Goal: Task Accomplishment & Management: Manage account settings

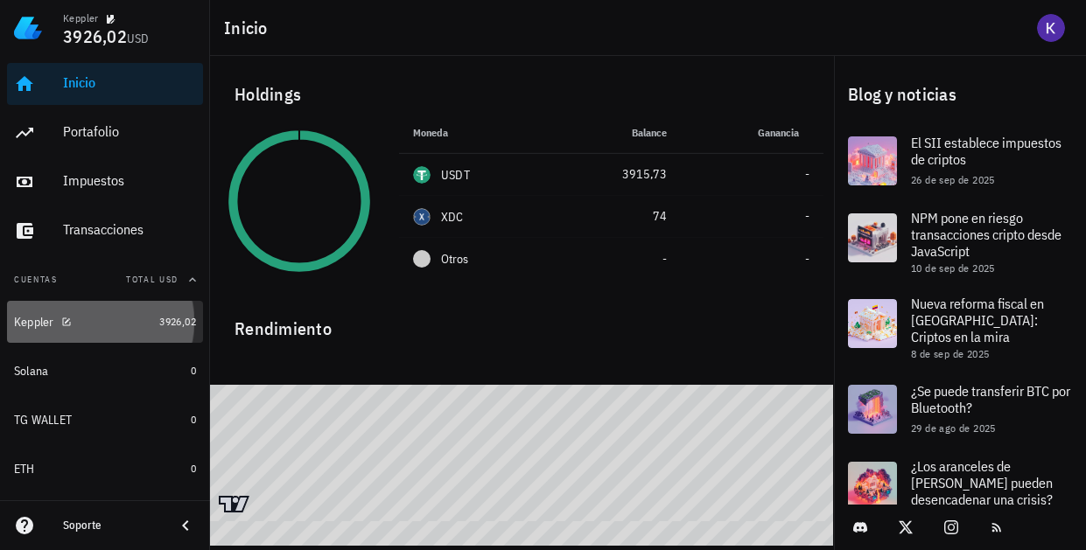
click at [96, 321] on div "Keppler" at bounding box center [83, 322] width 138 height 17
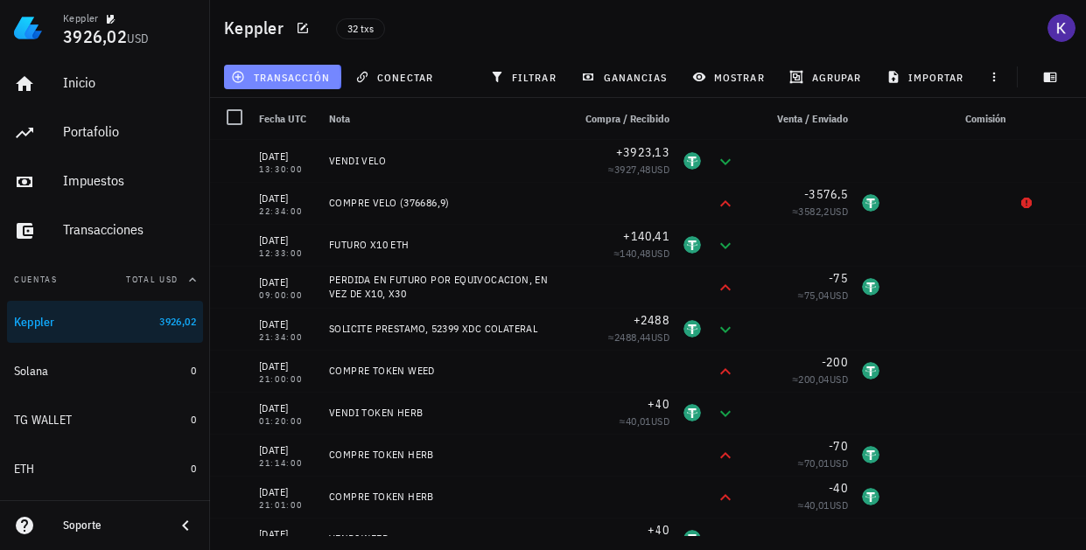
click at [273, 74] on span "transacción" at bounding box center [282, 77] width 95 height 14
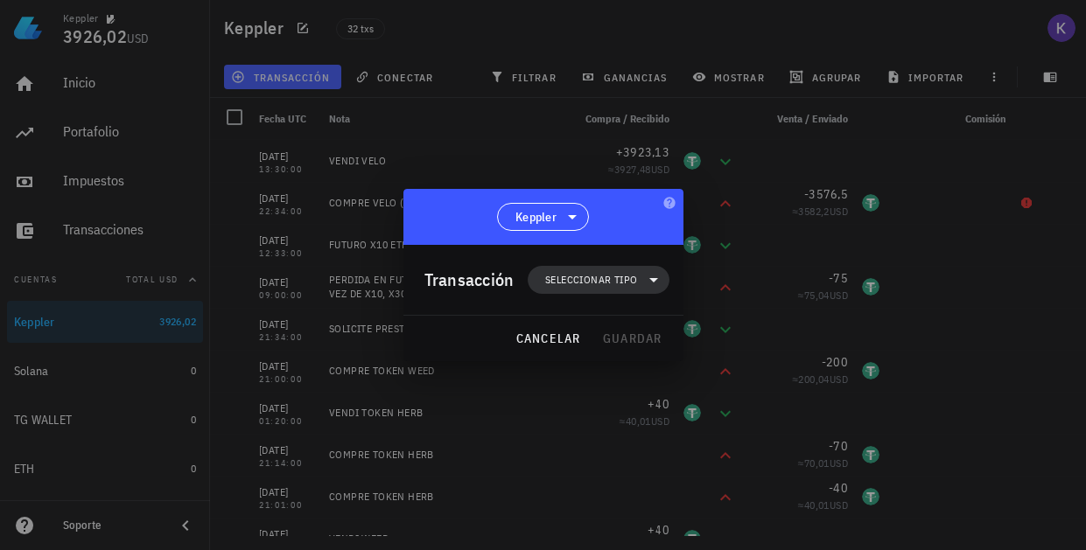
click at [600, 293] on span "Seleccionar tipo" at bounding box center [598, 280] width 120 height 28
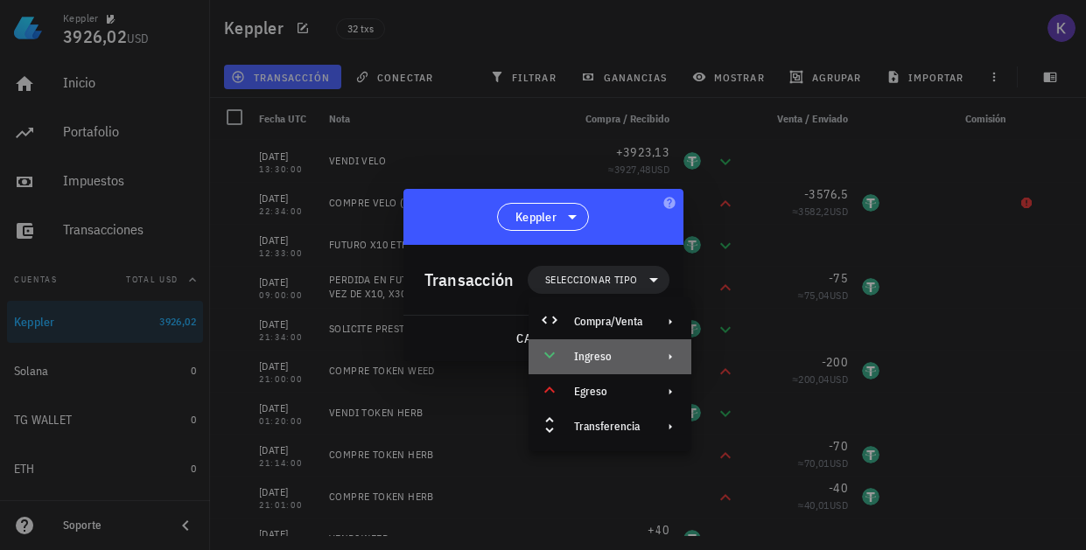
click at [617, 364] on div "Ingreso" at bounding box center [610, 357] width 163 height 35
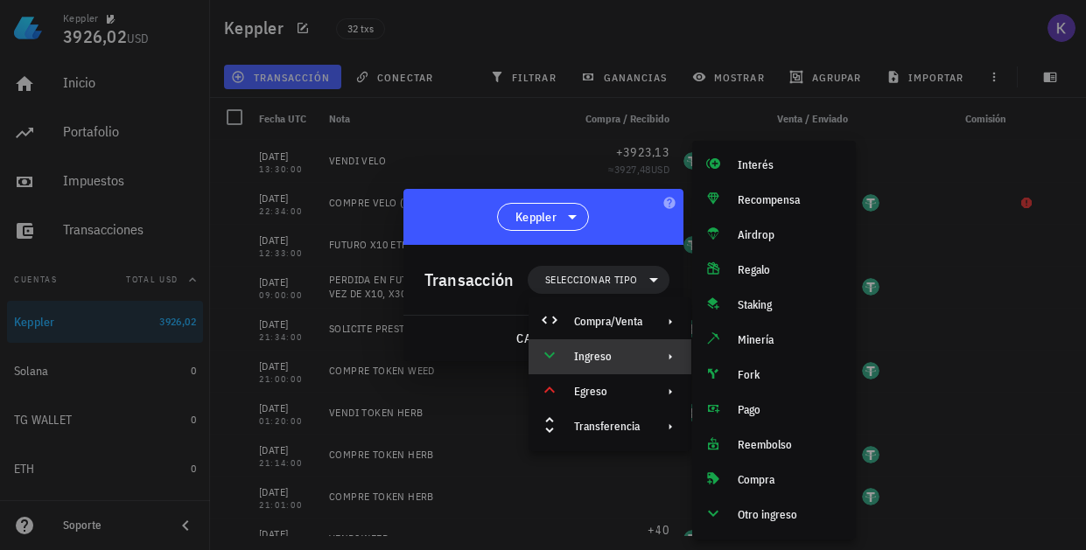
click at [644, 363] on div "Ingreso" at bounding box center [610, 357] width 163 height 35
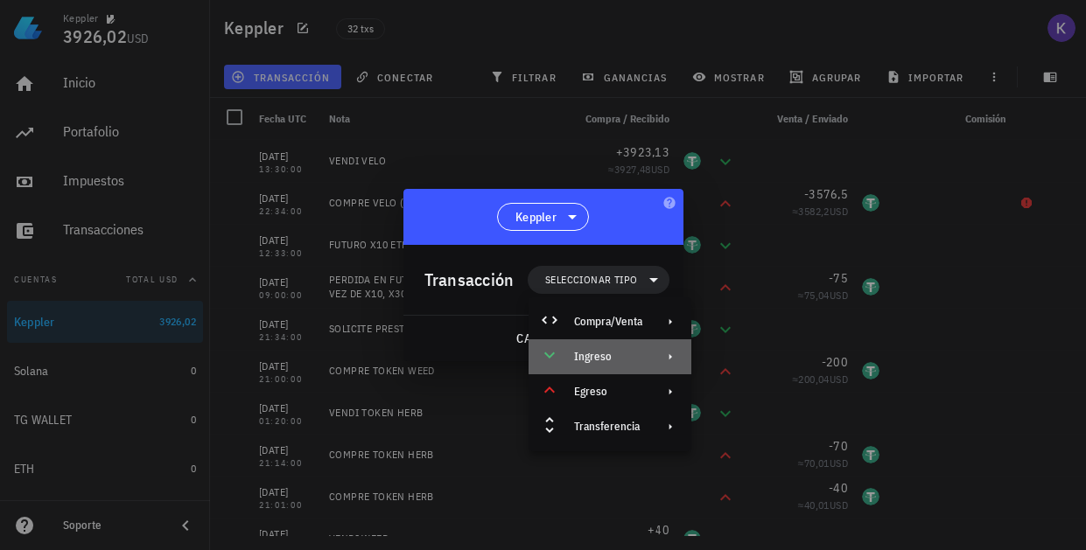
click at [648, 347] on div "Ingreso" at bounding box center [610, 357] width 163 height 35
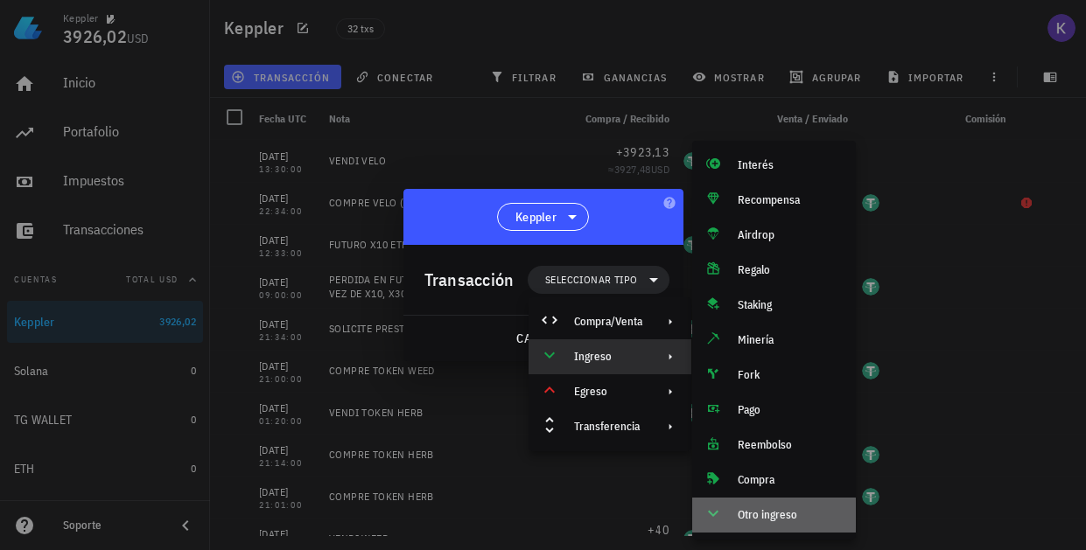
click at [762, 515] on div "Otro ingreso" at bounding box center [790, 515] width 104 height 14
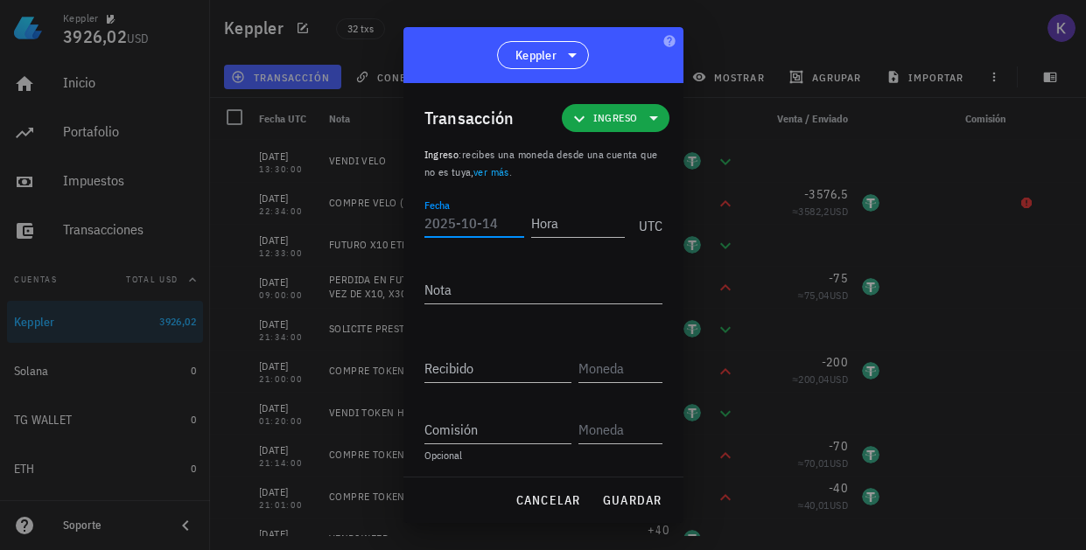
click at [459, 229] on input "Fecha" at bounding box center [474, 223] width 100 height 28
type input "2025-10-14"
click at [540, 221] on input "Hora" at bounding box center [578, 223] width 94 height 28
type input "08:35:00"
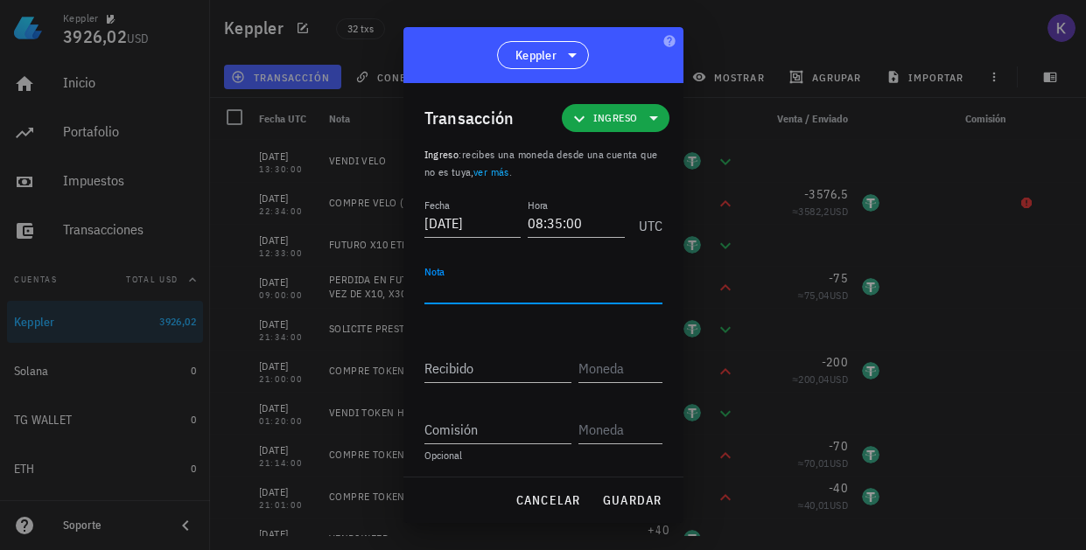
click at [471, 299] on textarea "Nota" at bounding box center [543, 290] width 238 height 28
type textarea "FUTURO X 10 BTC"
click at [460, 364] on div "Recibido" at bounding box center [497, 368] width 147 height 28
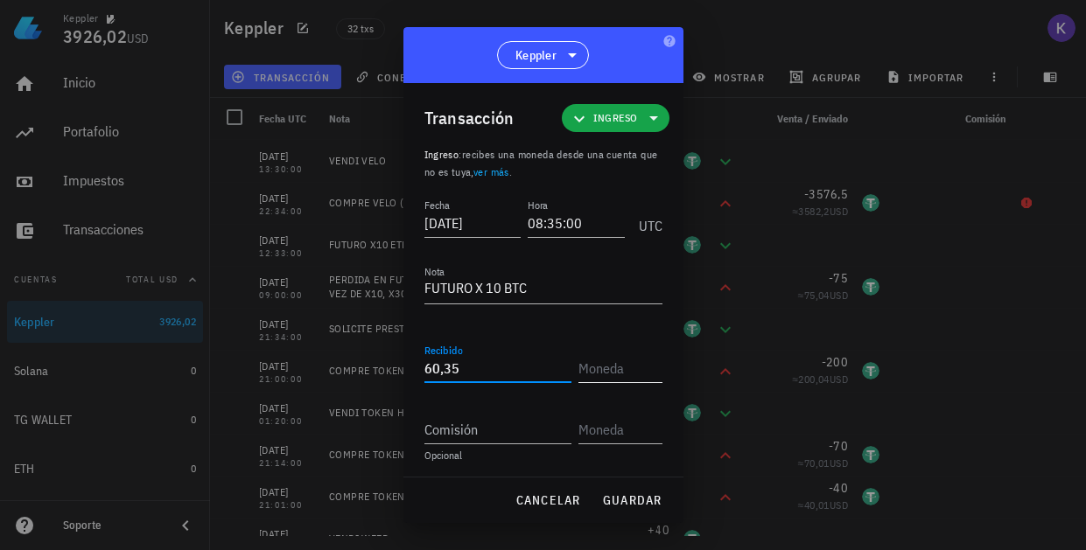
type input "60,35"
click at [602, 375] on input "text" at bounding box center [618, 368] width 81 height 28
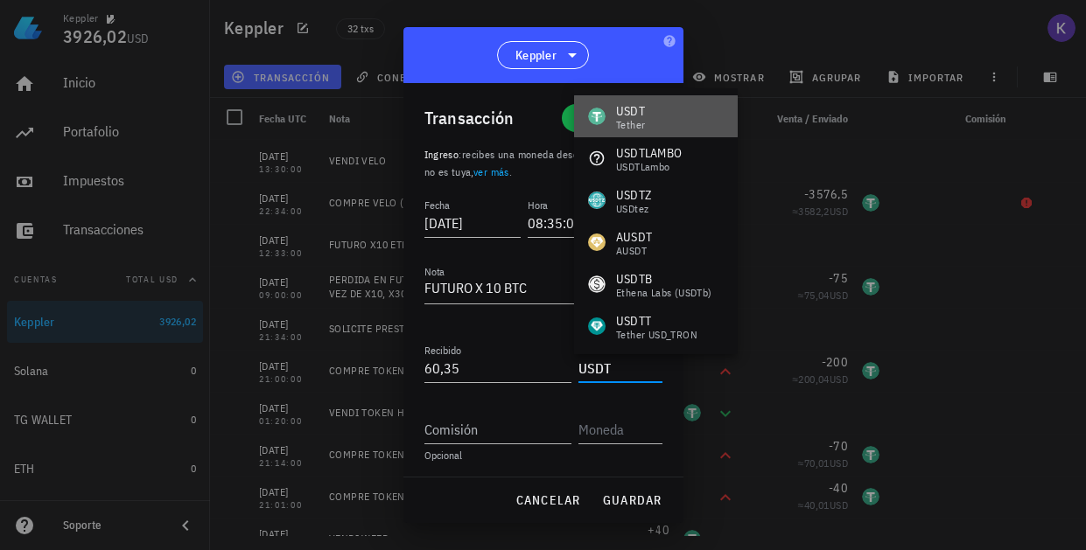
click at [656, 106] on div "USDT Tether" at bounding box center [656, 116] width 164 height 42
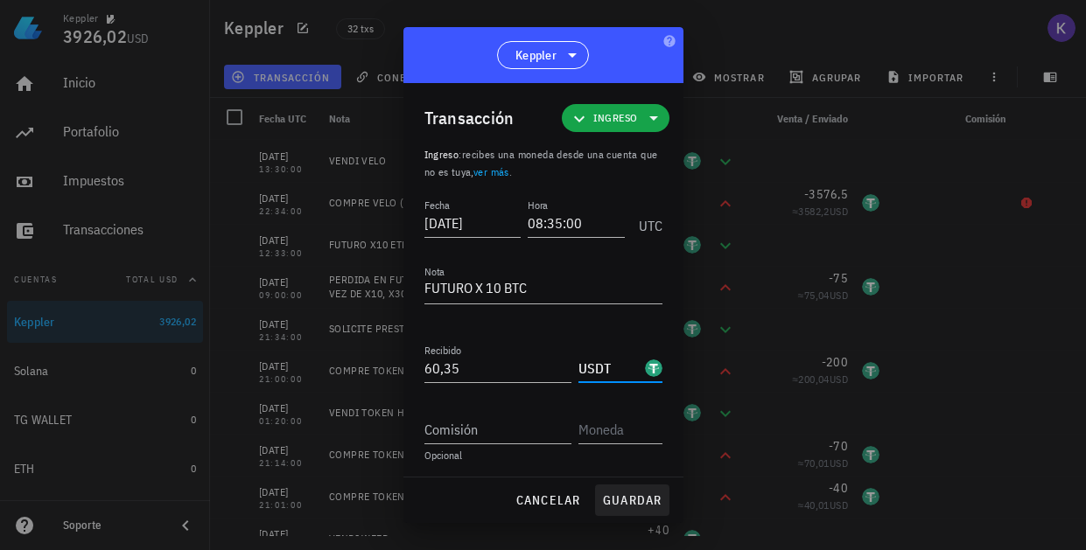
type input "USDT"
click at [619, 498] on span "guardar" at bounding box center [632, 501] width 60 height 16
